Goal: Information Seeking & Learning: Learn about a topic

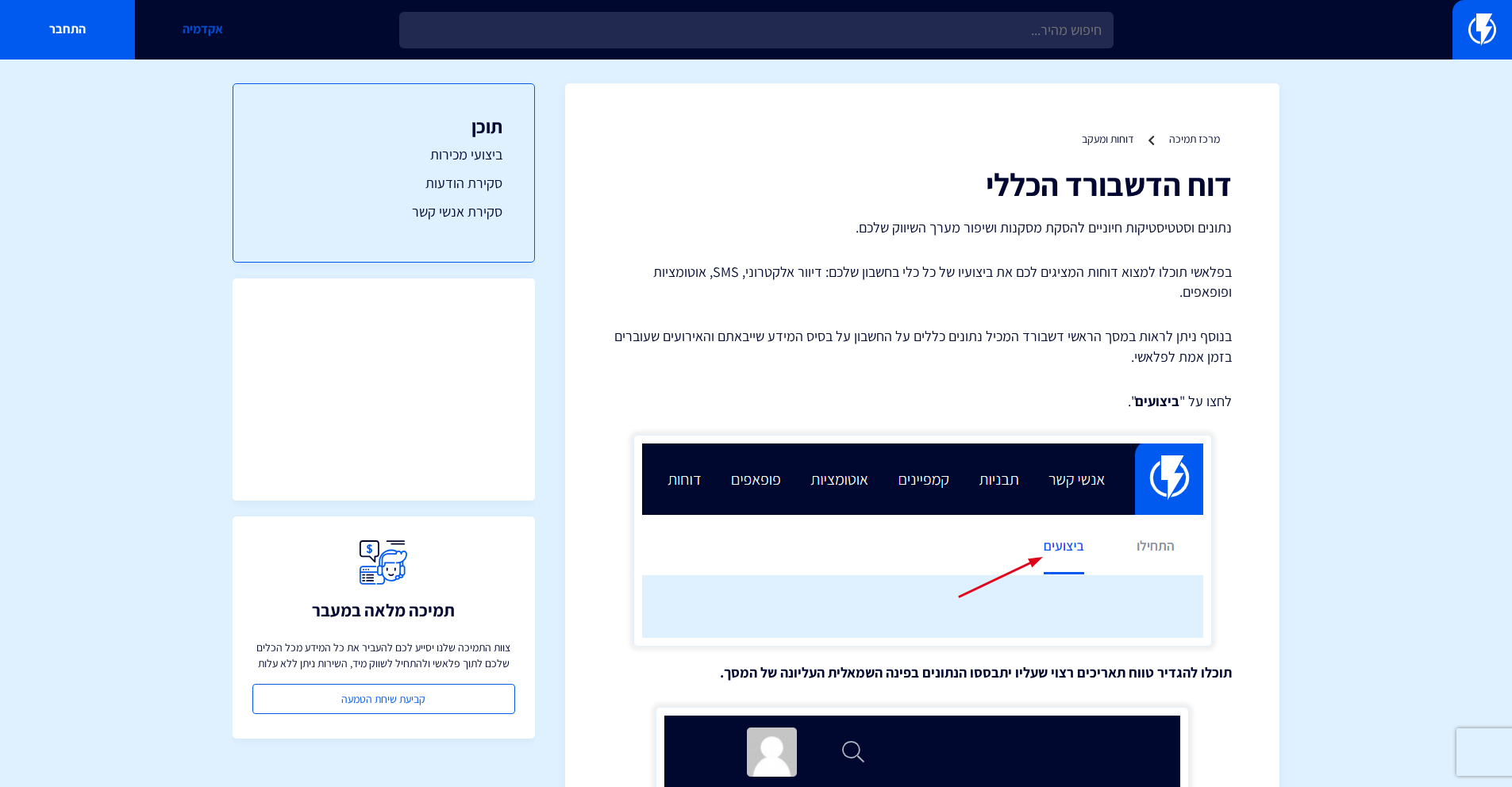
click at [204, 32] on link "אקדמיה" at bounding box center [203, 29] width 135 height 60
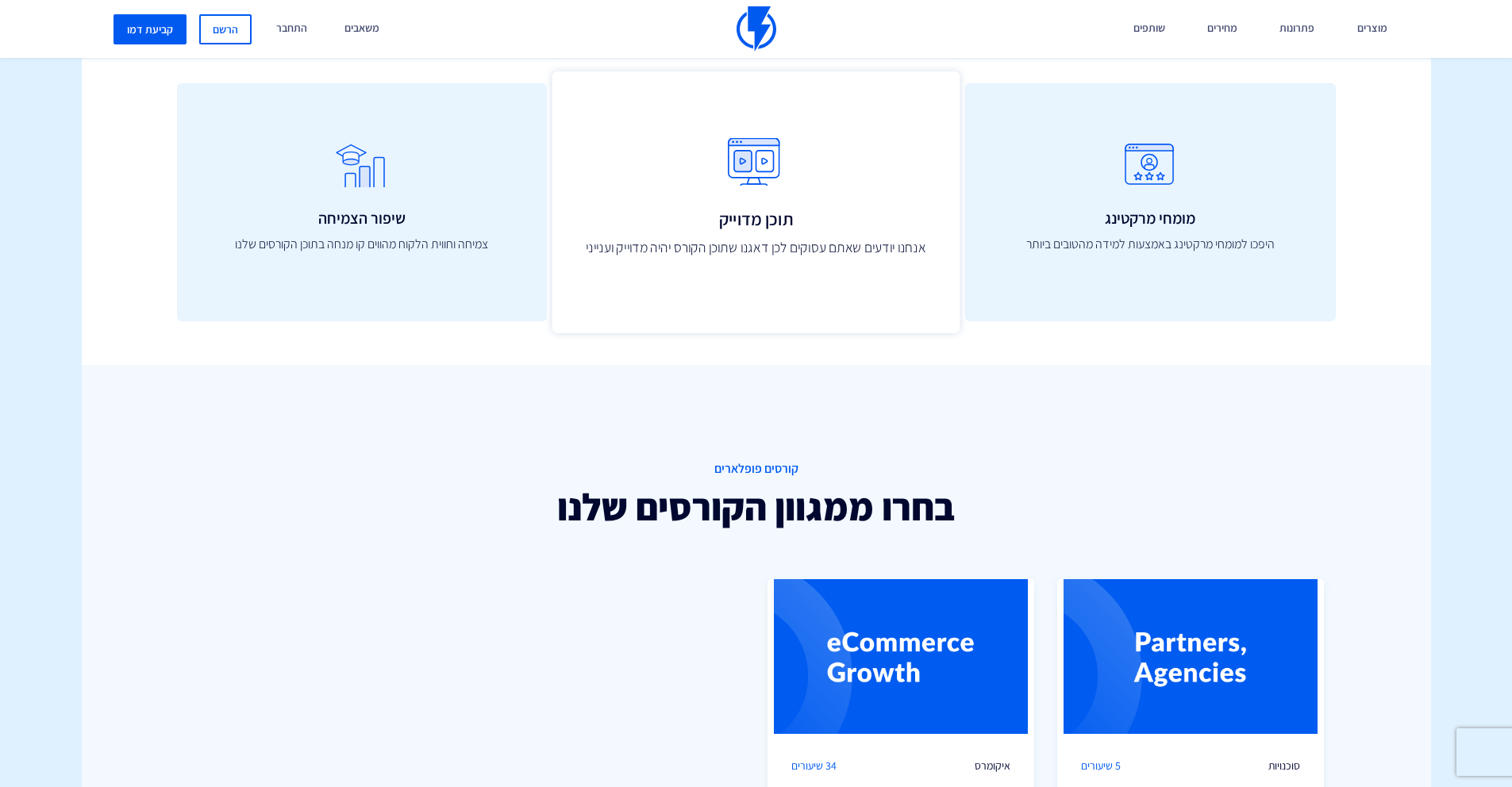
scroll to position [601, 0]
